Goal: Task Accomplishment & Management: Complete application form

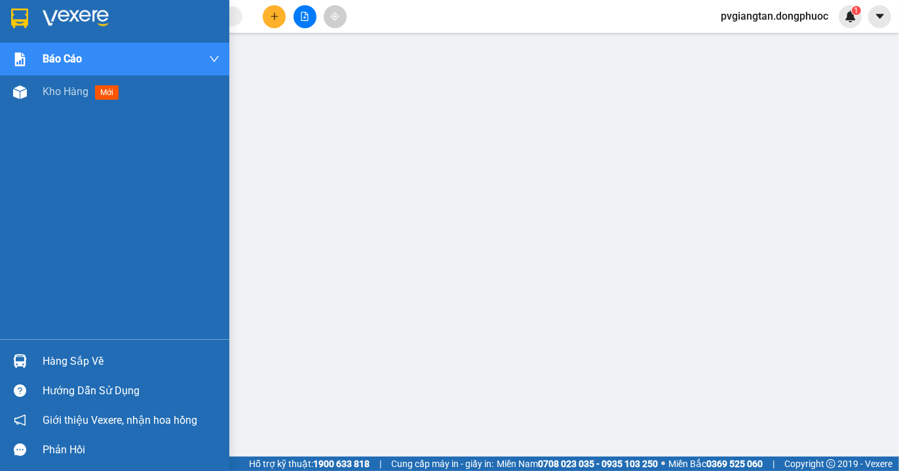
click at [23, 18] on img at bounding box center [19, 19] width 17 height 20
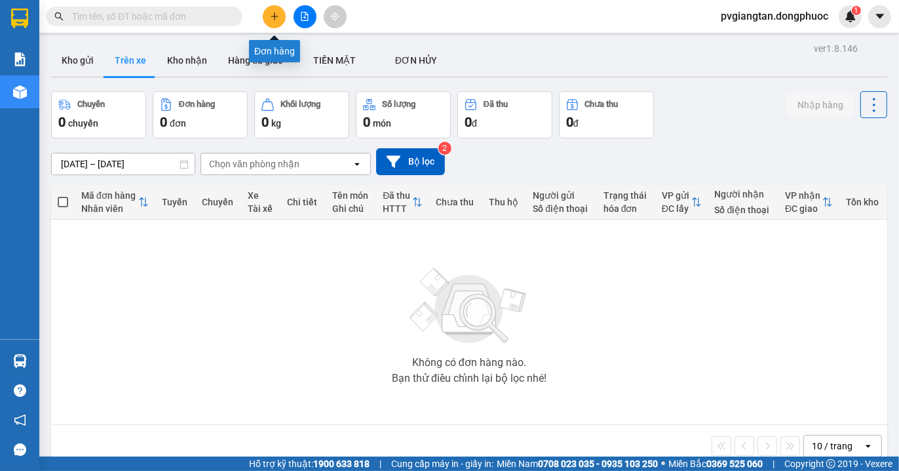
click at [277, 20] on icon "plus" at bounding box center [274, 16] width 9 height 9
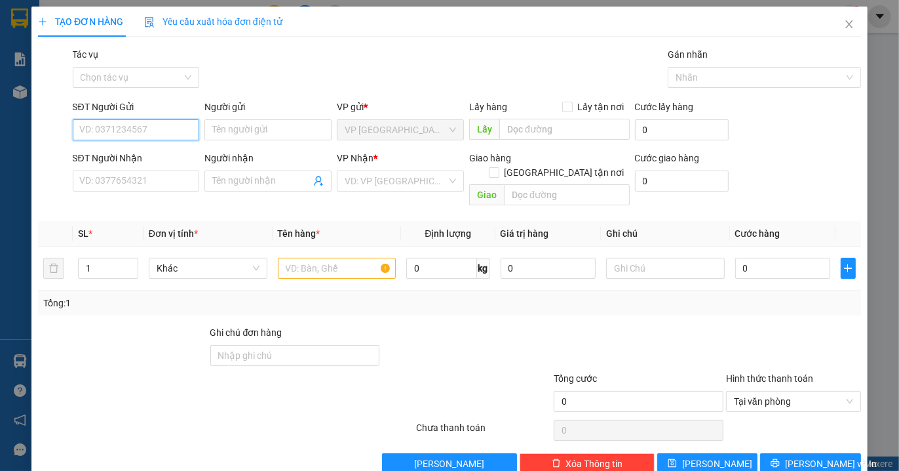
click at [170, 132] on input "SĐT Người Gửi" at bounding box center [136, 129] width 127 height 21
type input "0984924244"
click at [146, 151] on div "0984924244 - THẤT" at bounding box center [133, 156] width 109 height 14
type input "THẤT"
type input "0907207113"
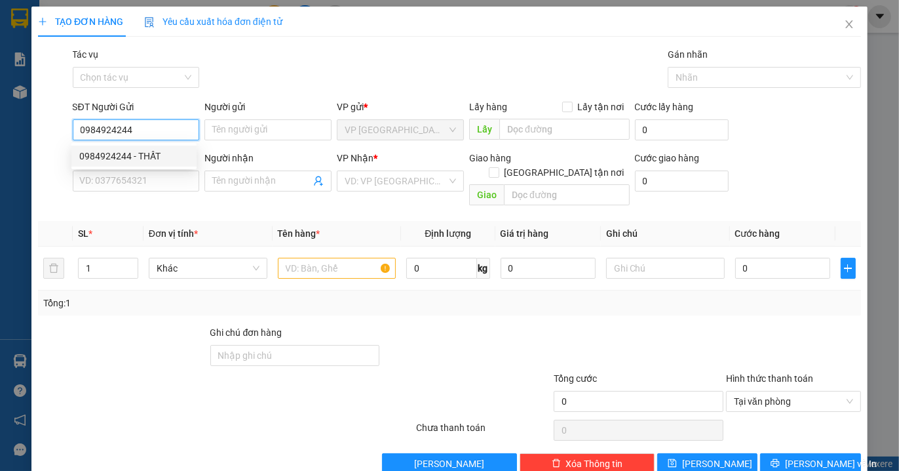
type input "ĐẨU"
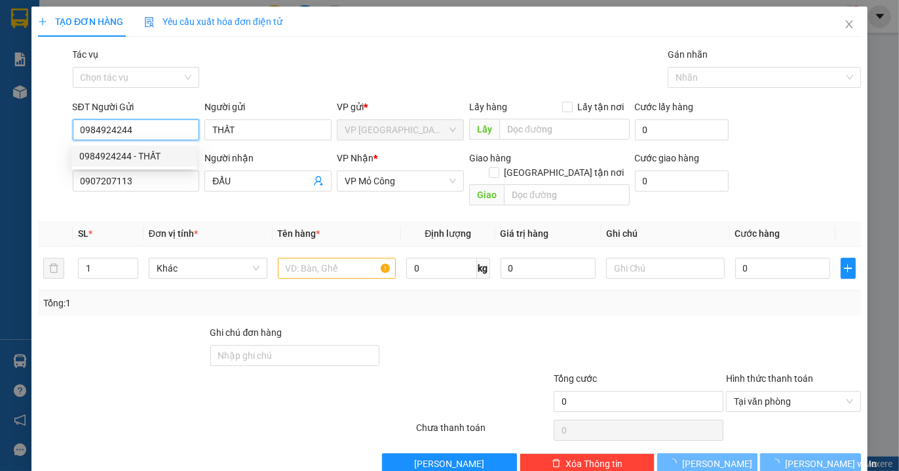
type input "35.000"
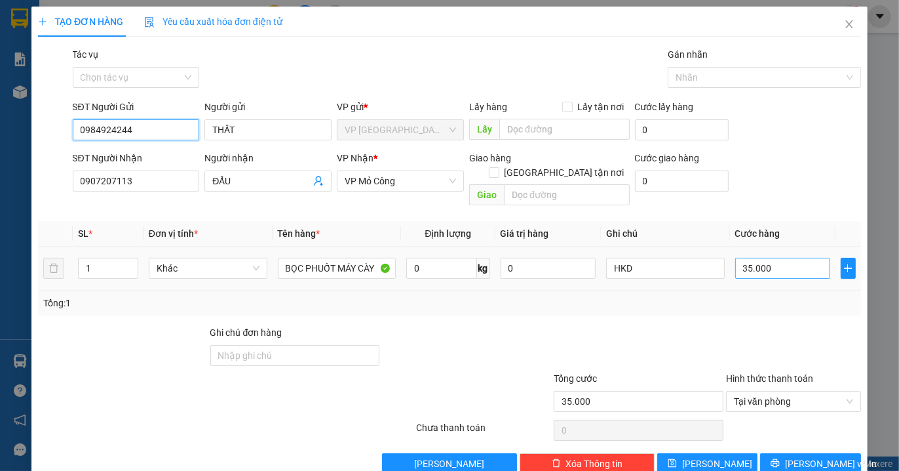
type input "0984924244"
click at [780, 258] on input "35.000" at bounding box center [782, 268] width 95 height 21
type input "0"
type input "2"
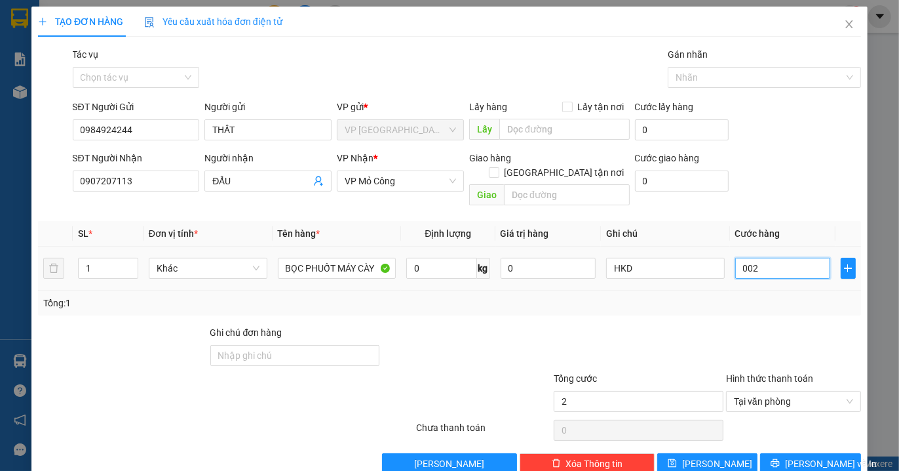
type input "0.025"
type input "25"
type input "0.025"
click at [756, 296] on div "Tổng: 1" at bounding box center [449, 303] width 813 height 14
type input "25.000"
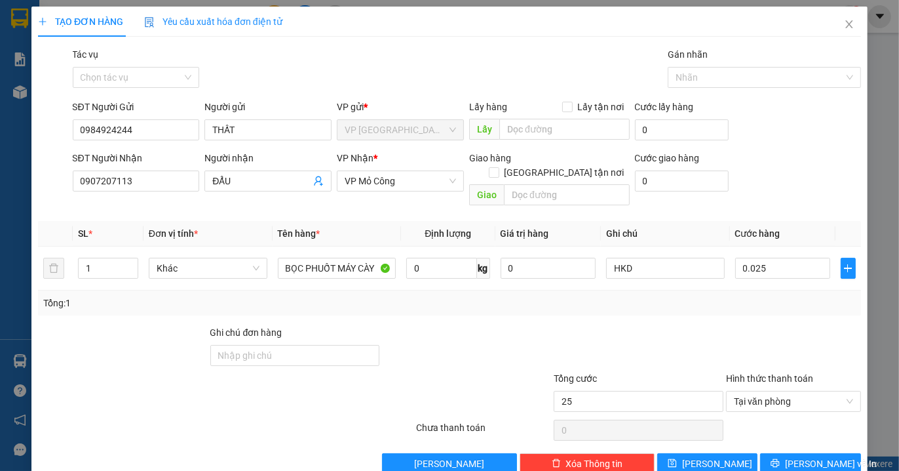
type input "25.000"
click at [809, 456] on span "Lưu và In" at bounding box center [831, 463] width 92 height 14
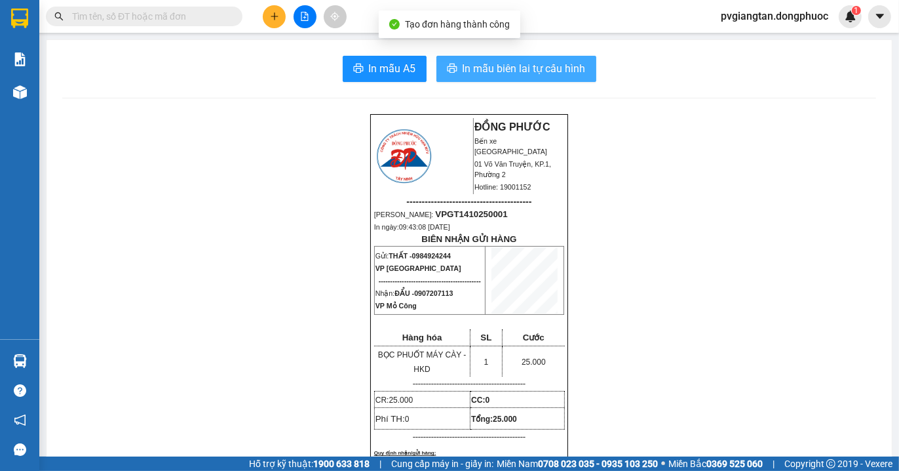
click at [516, 64] on span "In mẫu biên lai tự cấu hình" at bounding box center [524, 68] width 123 height 16
